Goal: Find specific page/section: Find specific page/section

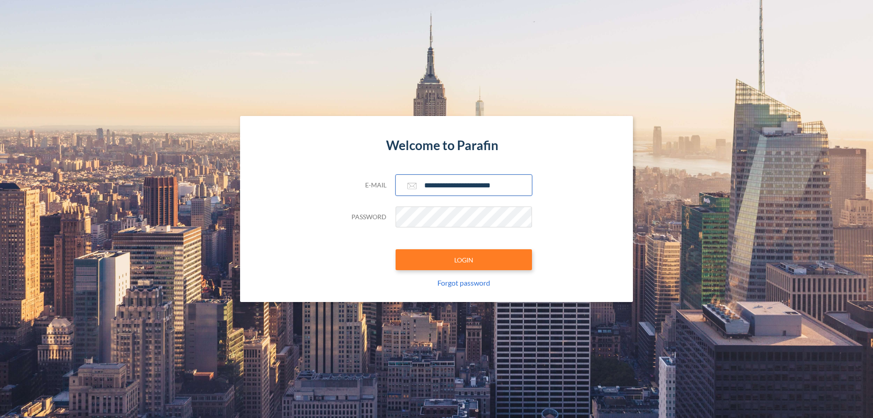
type input "**********"
click at [464, 260] on button "LOGIN" at bounding box center [464, 259] width 136 height 21
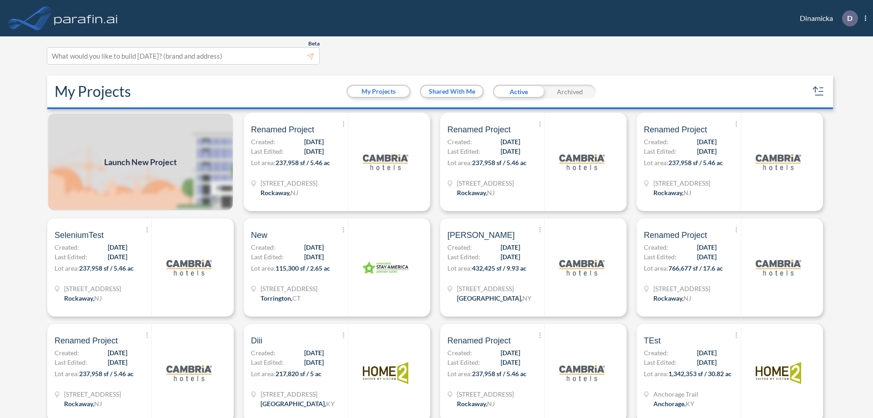
scroll to position [2, 0]
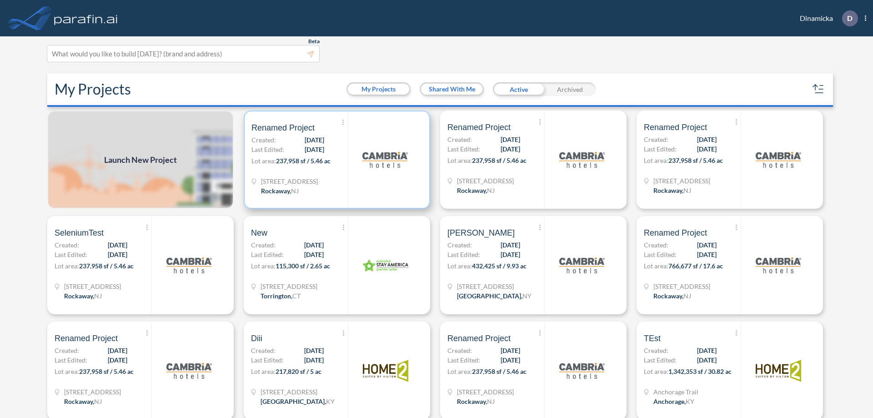
click at [335, 160] on p "Lot area: 237,958 sf / 5.46 ac" at bounding box center [299, 162] width 96 height 13
